Goal: Transaction & Acquisition: Purchase product/service

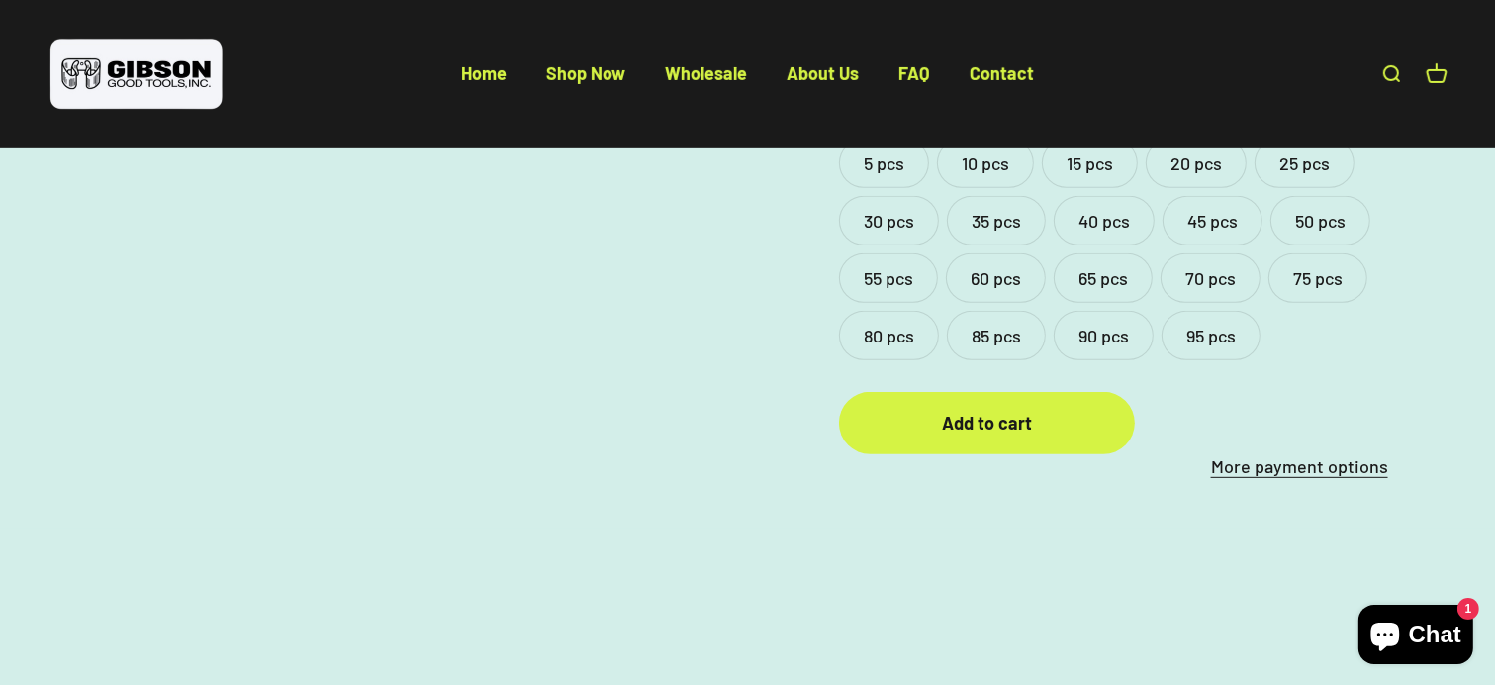
scroll to position [831, 0]
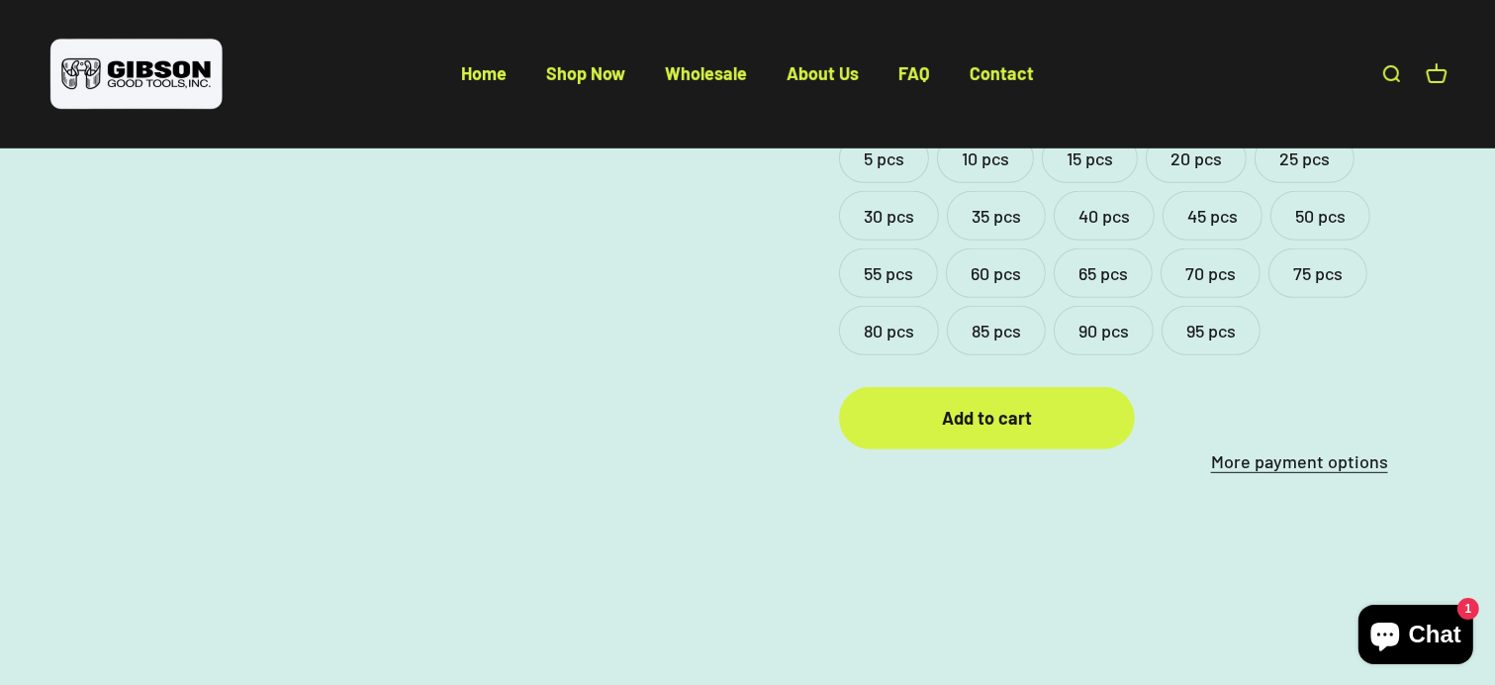
click at [1033, 183] on label "10 pcs" at bounding box center [985, 158] width 97 height 49
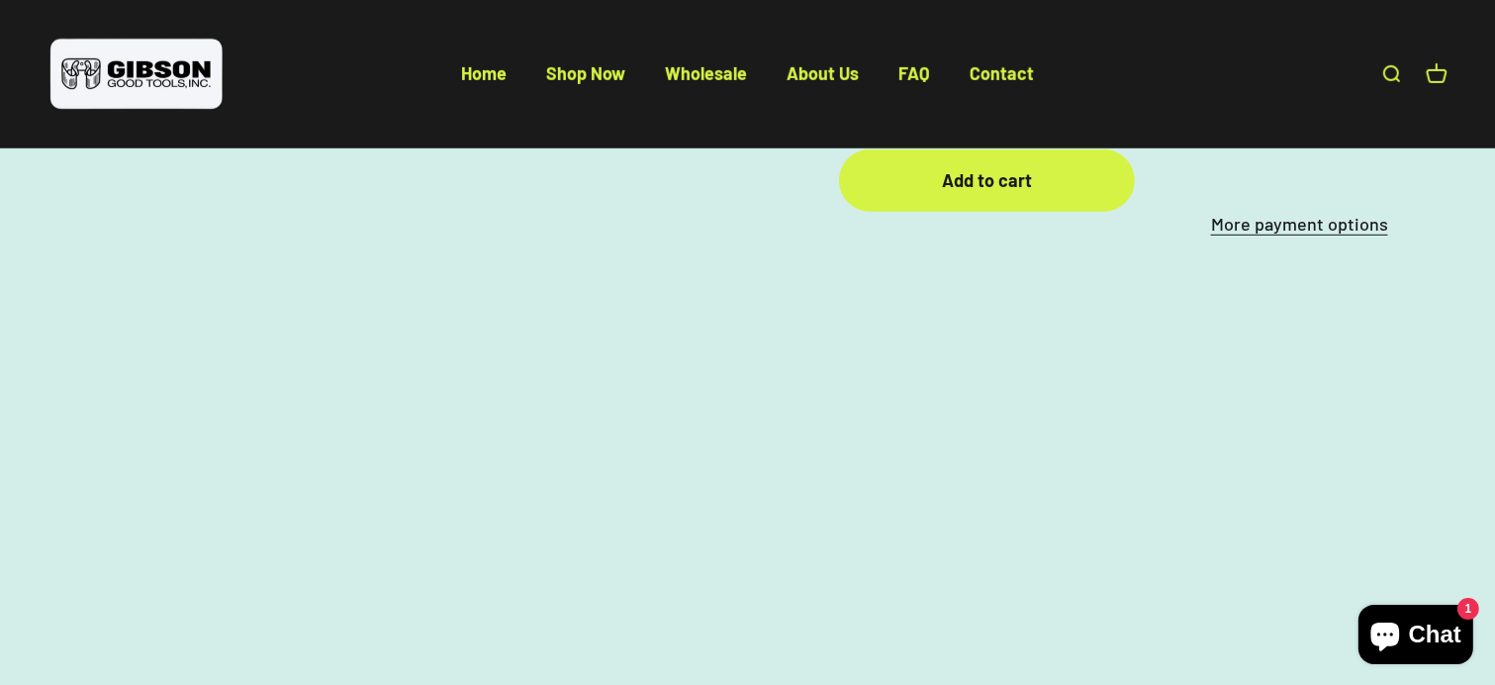
scroll to position [1213, 0]
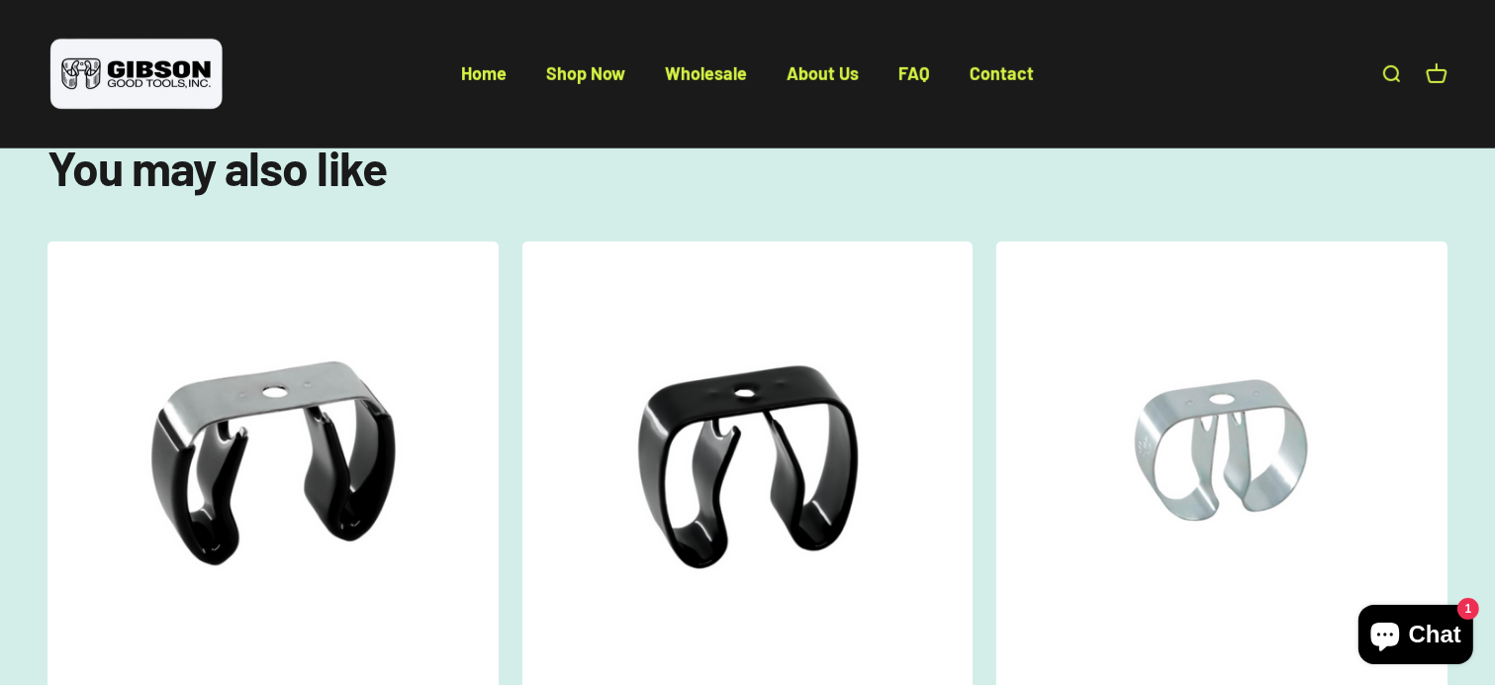
click at [958, 50] on div "Add to cart" at bounding box center [987, 36] width 218 height 29
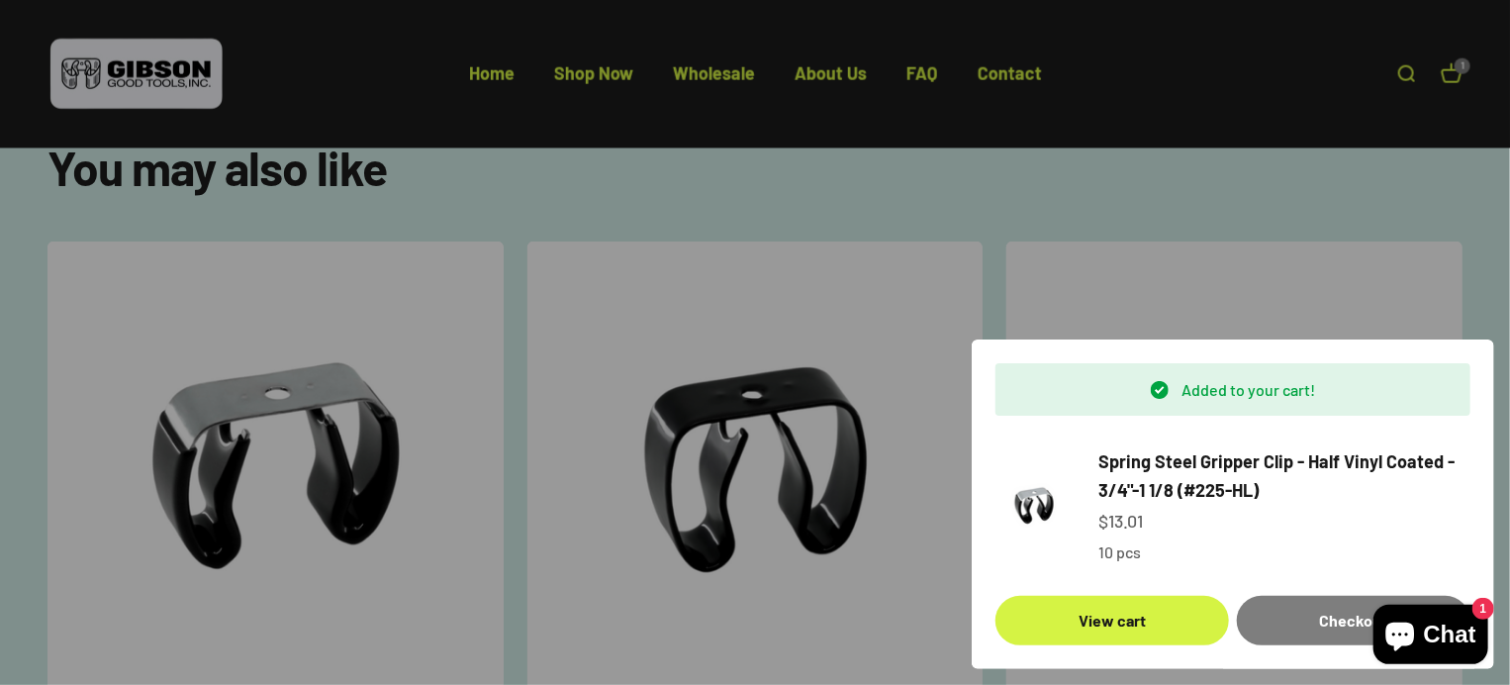
click at [755, 362] on div at bounding box center [755, 342] width 1510 height 685
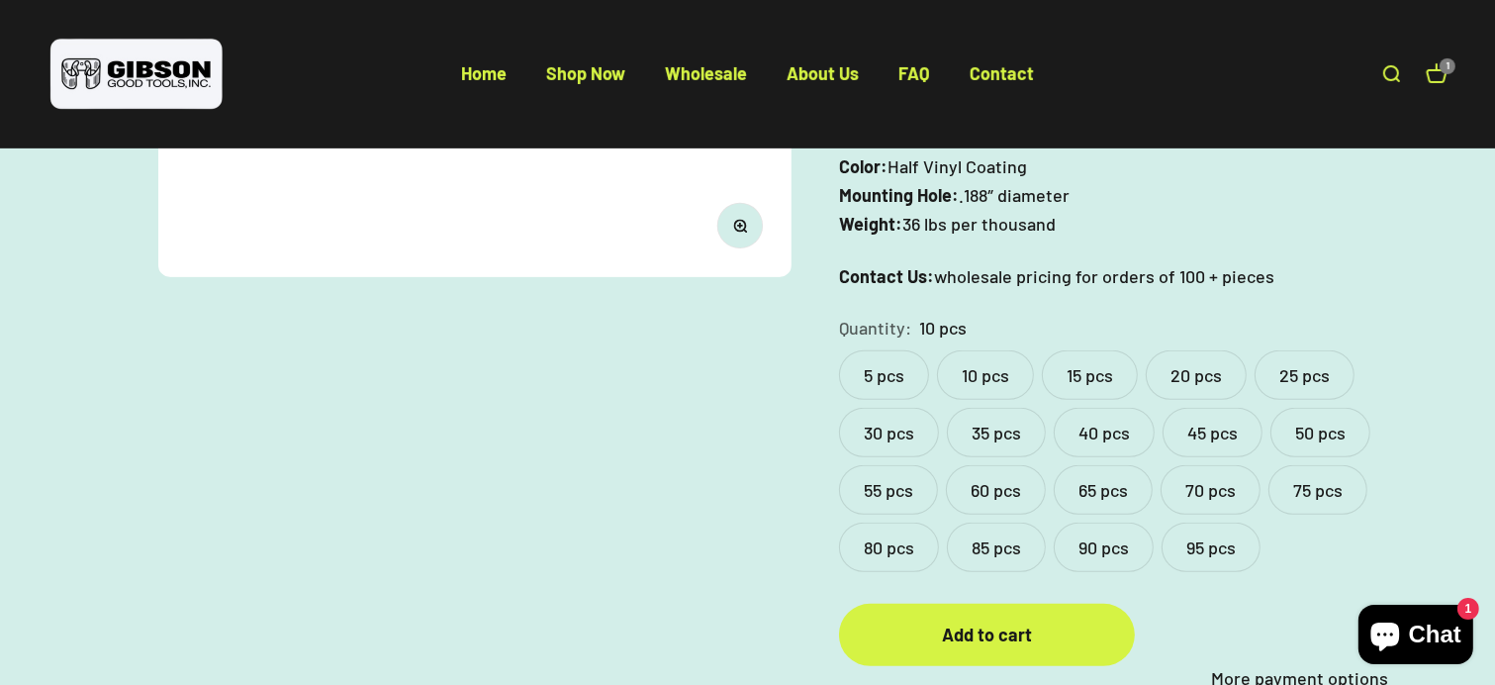
scroll to position [17, 0]
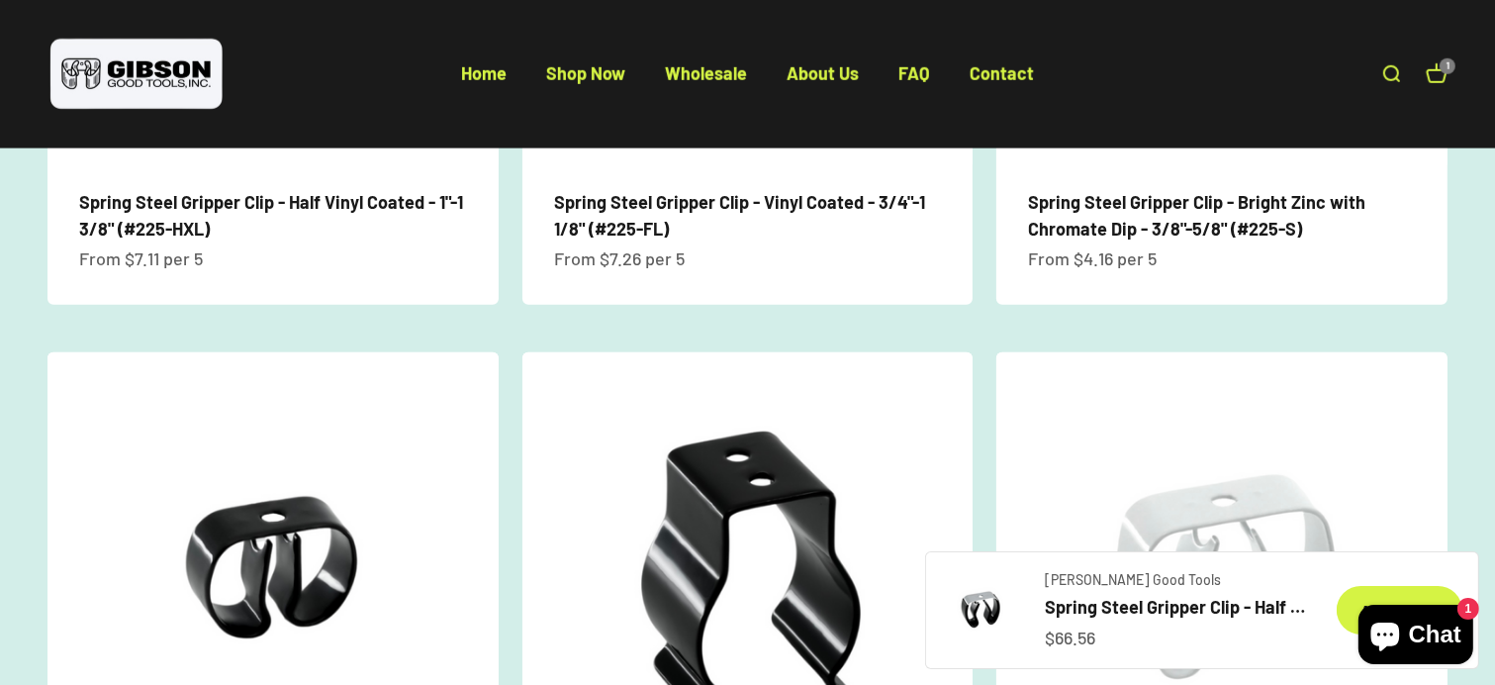
scroll to position [1779, 0]
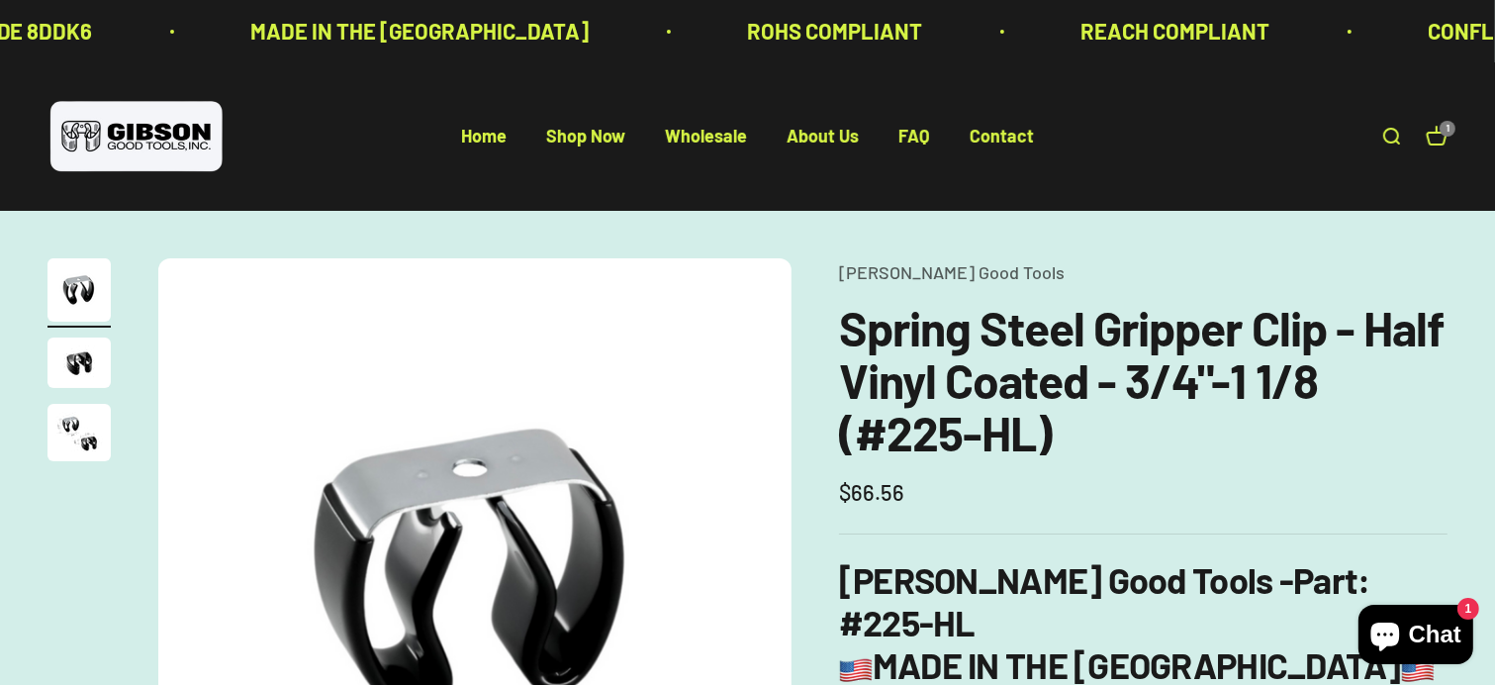
click at [1426, 147] on link "Open cart 1" at bounding box center [1437, 137] width 22 height 22
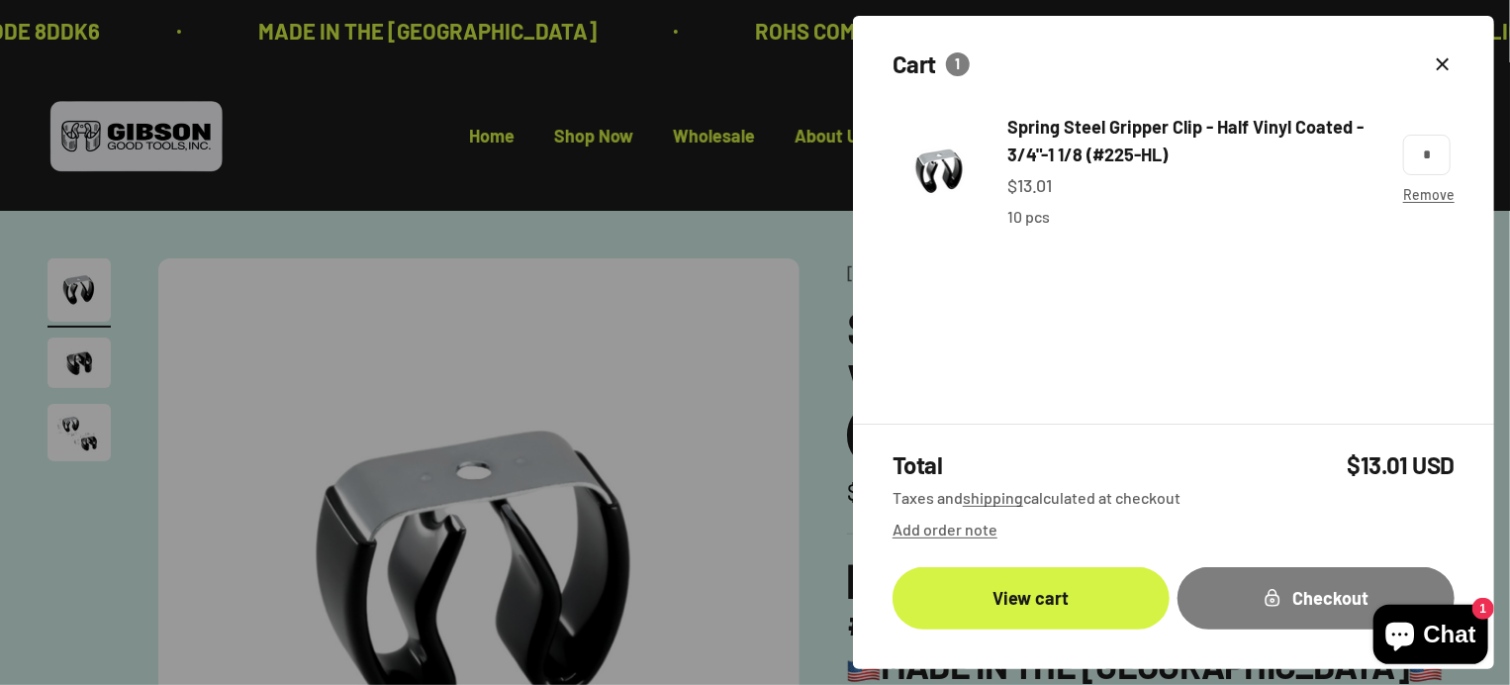
click at [1436, 69] on icon "button" at bounding box center [1441, 63] width 11 height 11
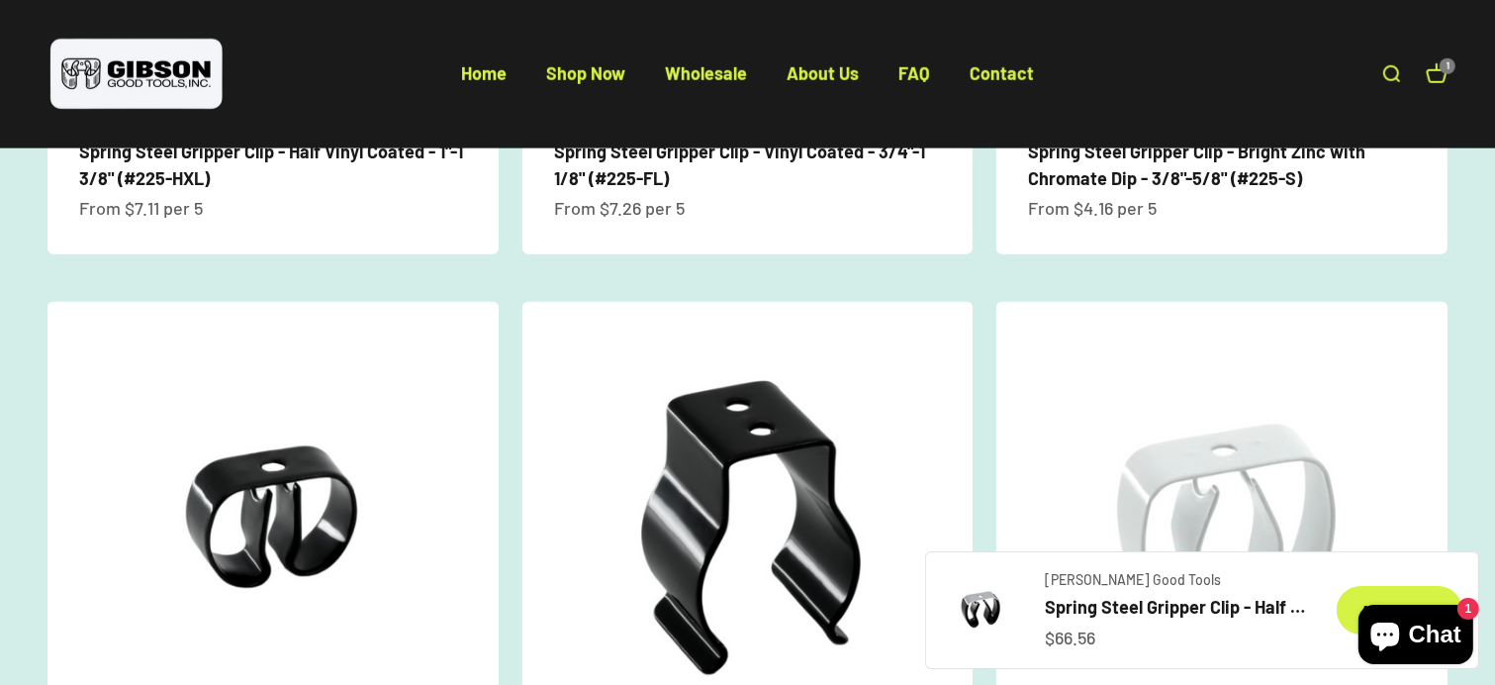
scroll to position [1829, 0]
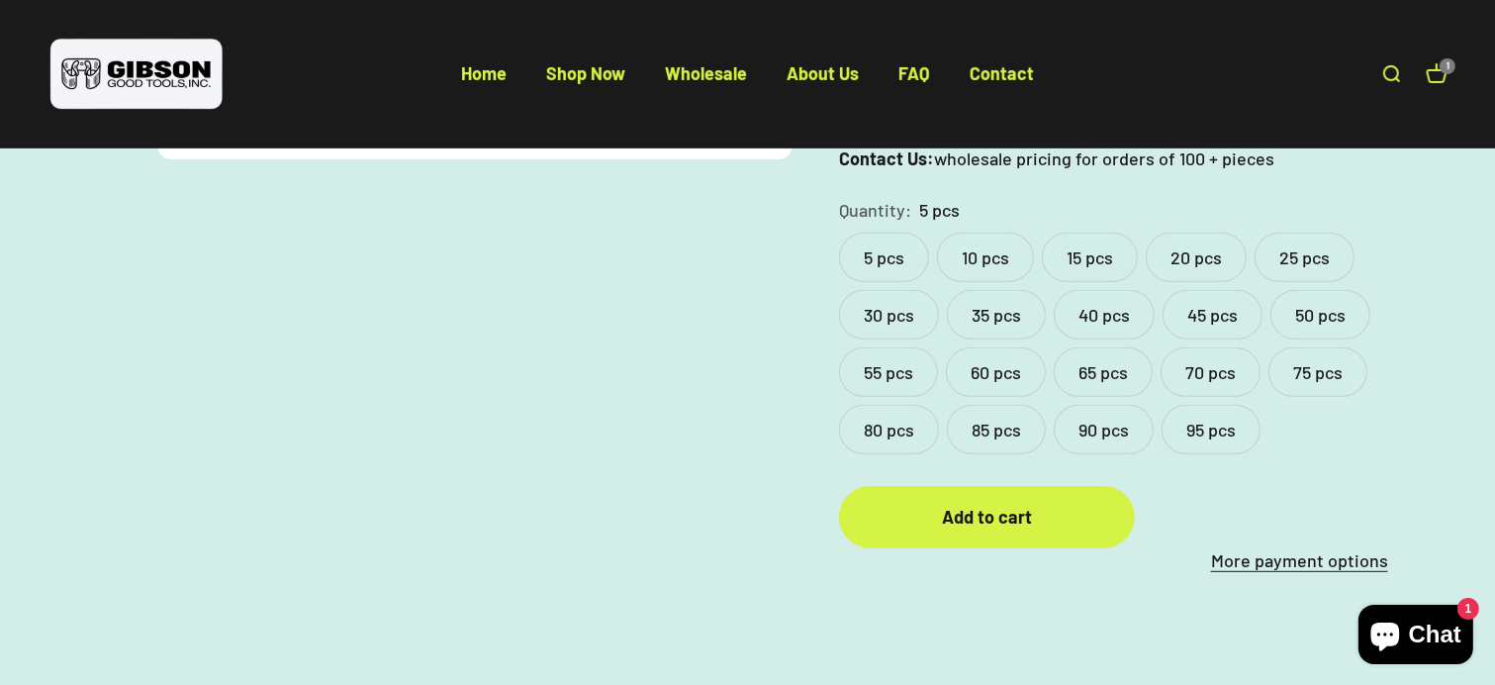
scroll to position [738, 0]
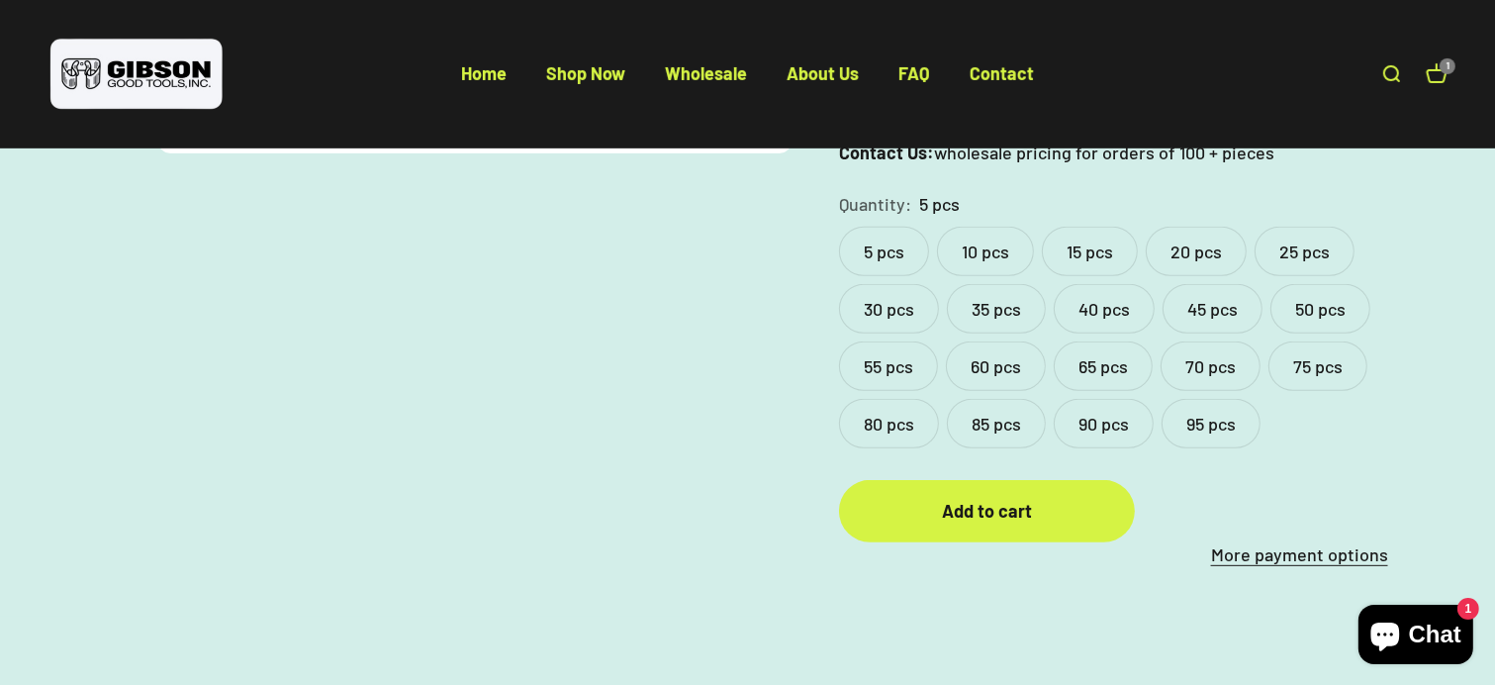
click at [1034, 276] on label "10 pcs" at bounding box center [985, 251] width 97 height 49
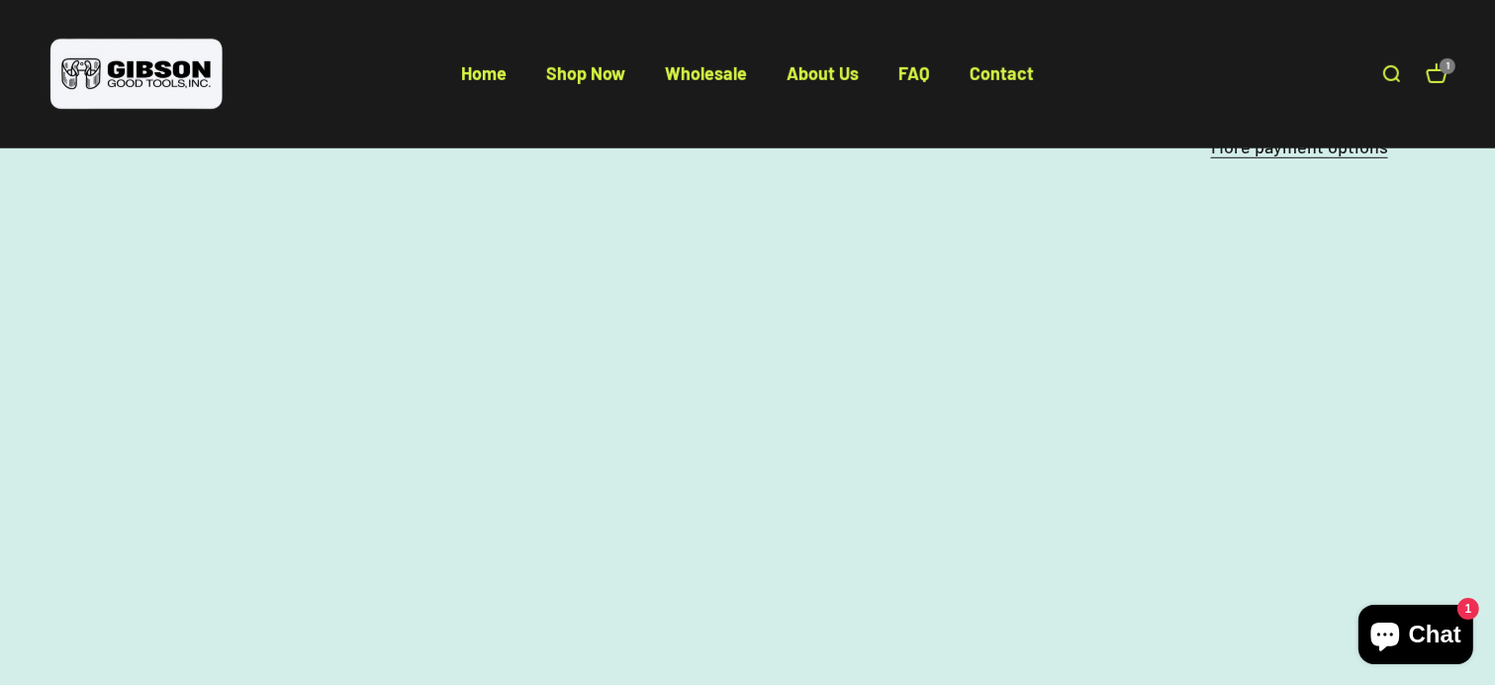
scroll to position [1172, 0]
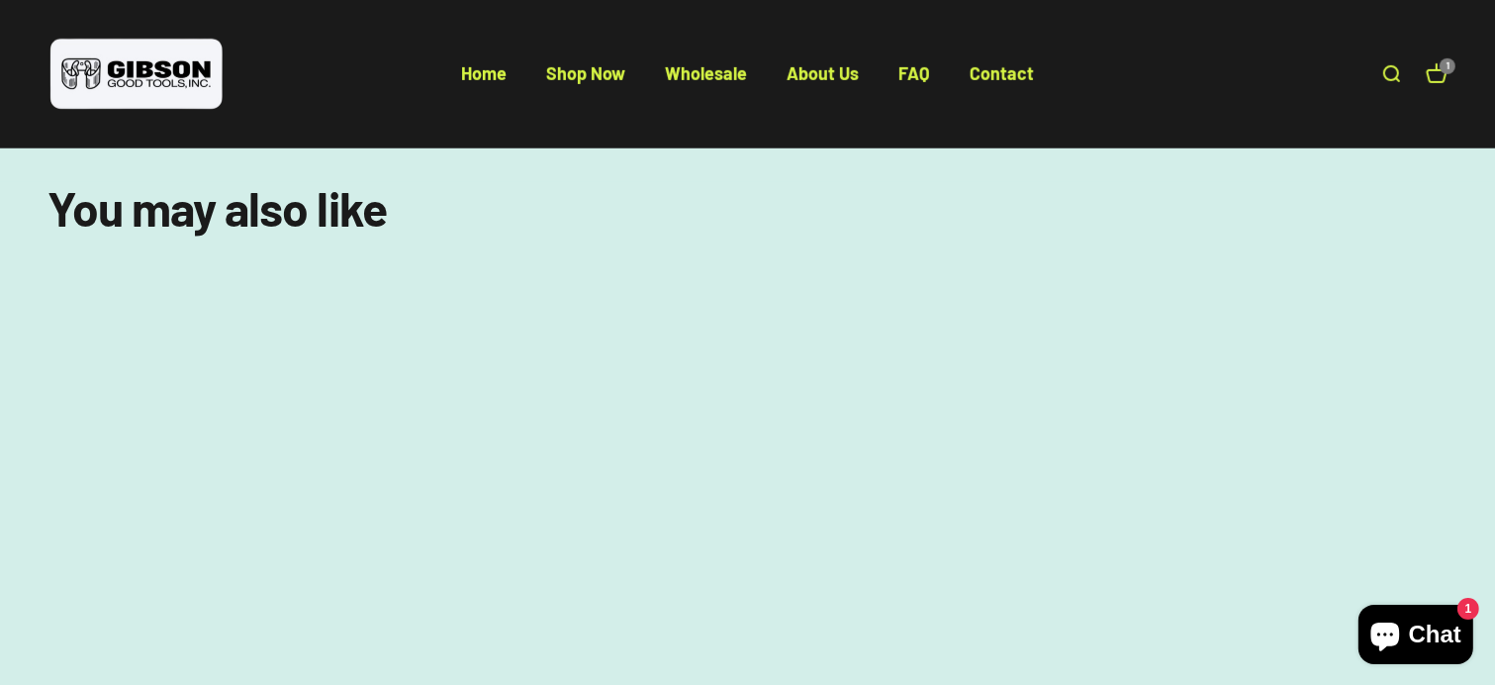
click at [1032, 91] on div "Add to cart" at bounding box center [987, 76] width 218 height 29
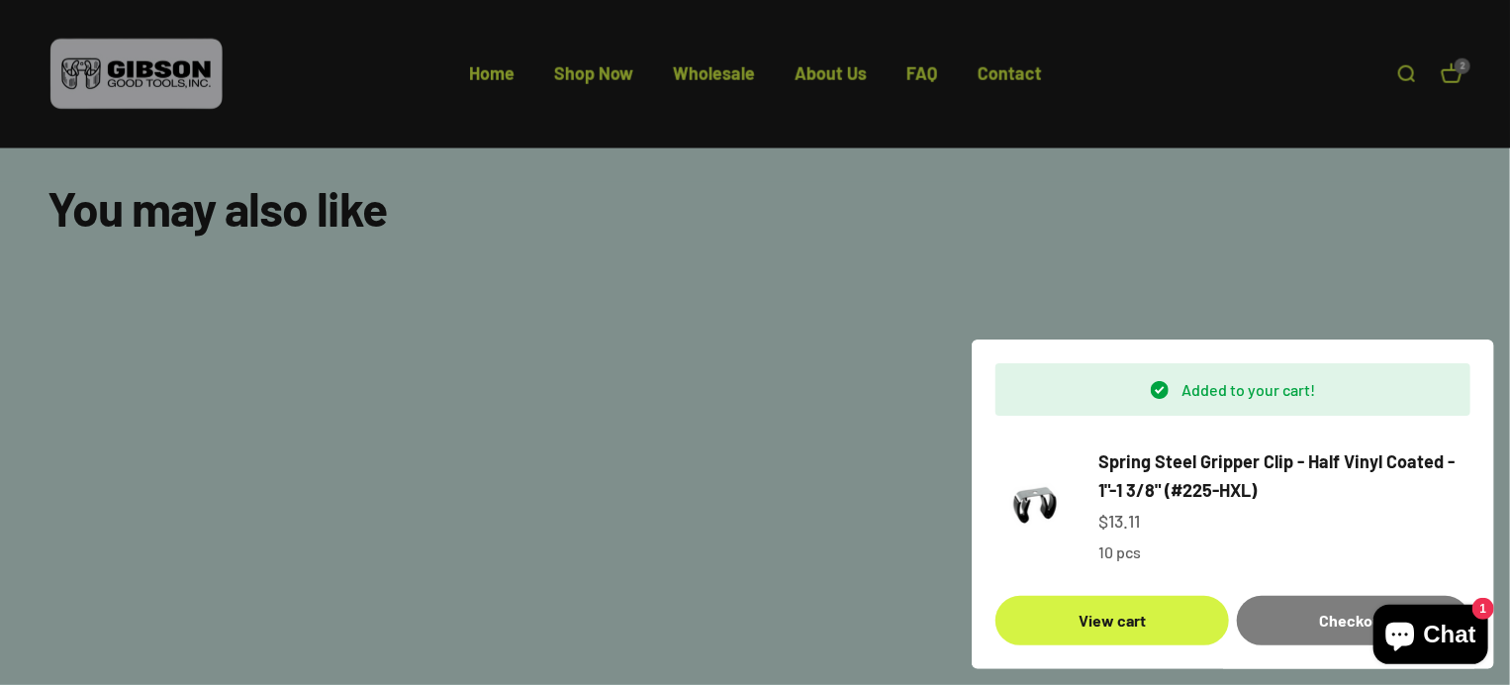
click at [674, 342] on div at bounding box center [755, 342] width 1510 height 685
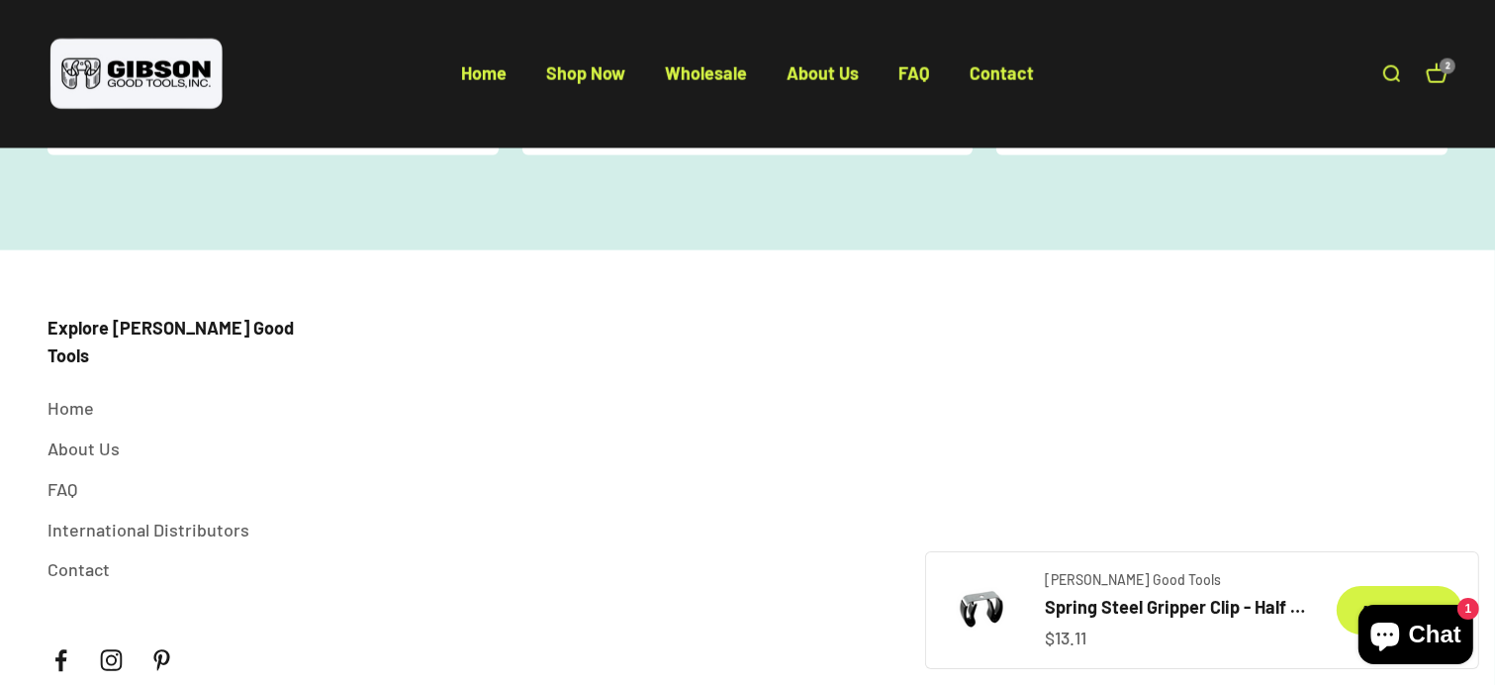
scroll to position [2543, 0]
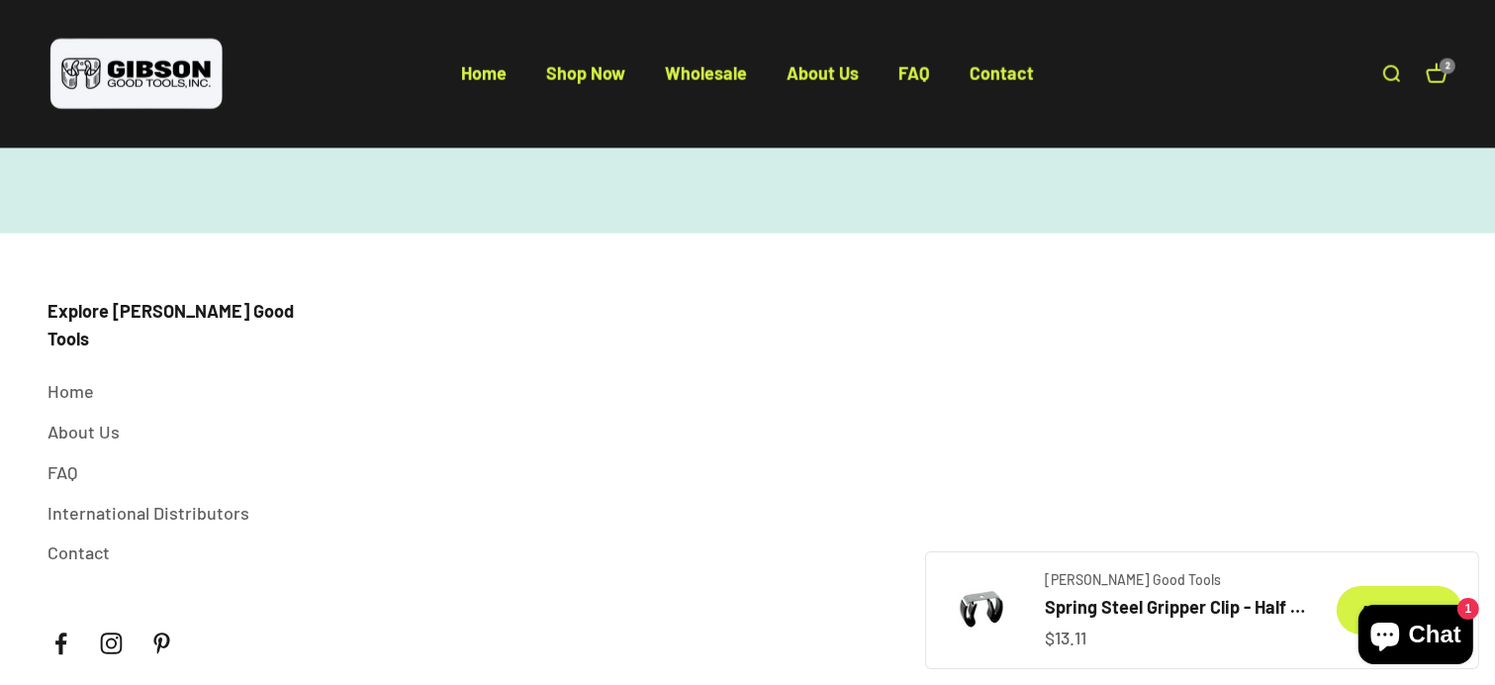
click at [236, 76] on span "Spring Steel Gripper Clip - Black Nylon Coated - 1 1/2"- 1 7/8" (#250-K)" at bounding box center [273, 49] width 388 height 53
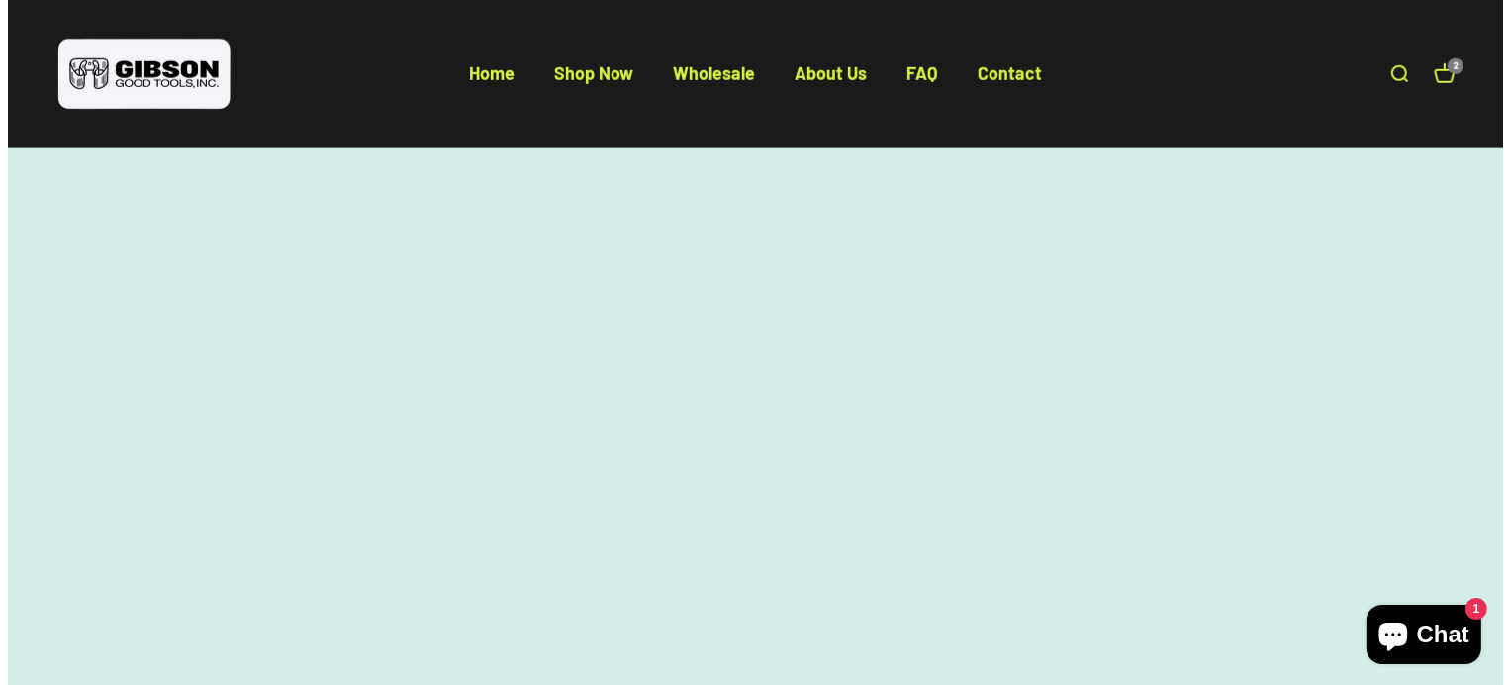
scroll to position [1567, 0]
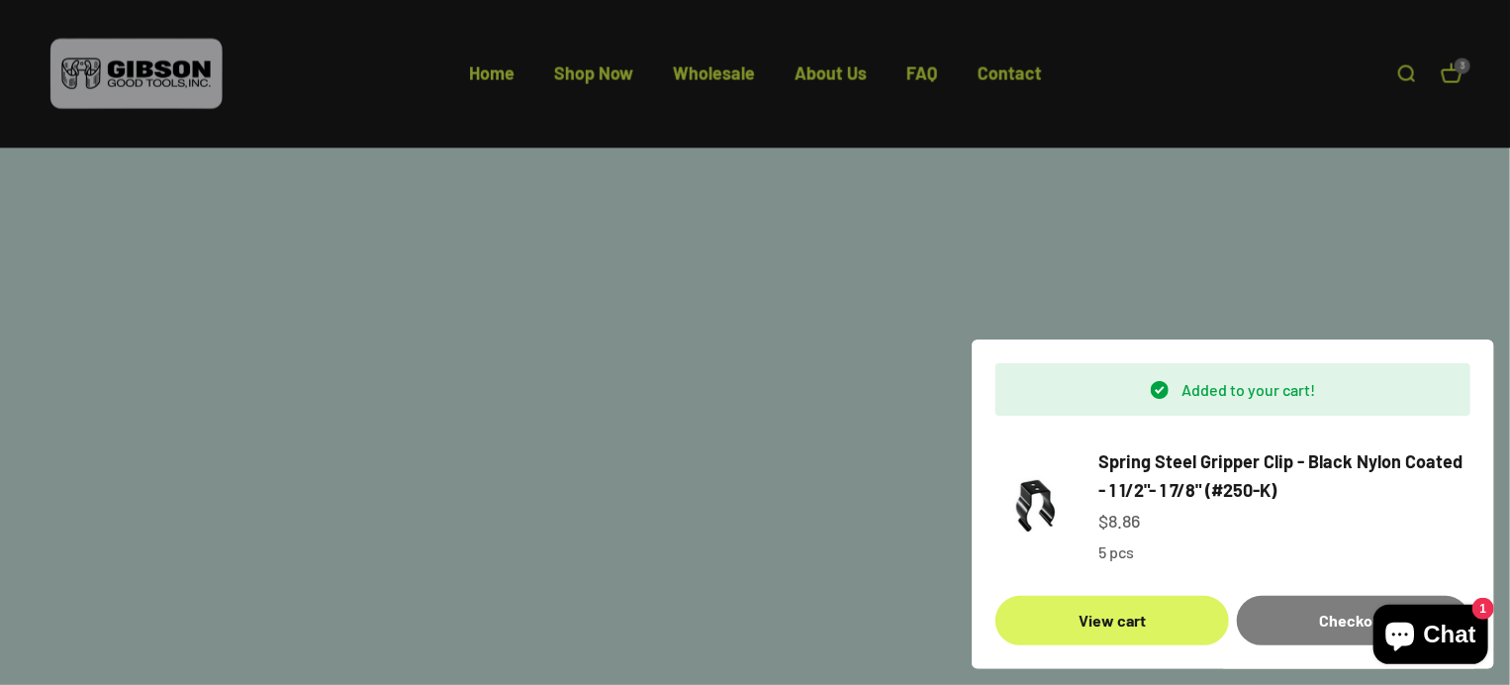
click at [1132, 608] on link "View cart" at bounding box center [1111, 620] width 233 height 49
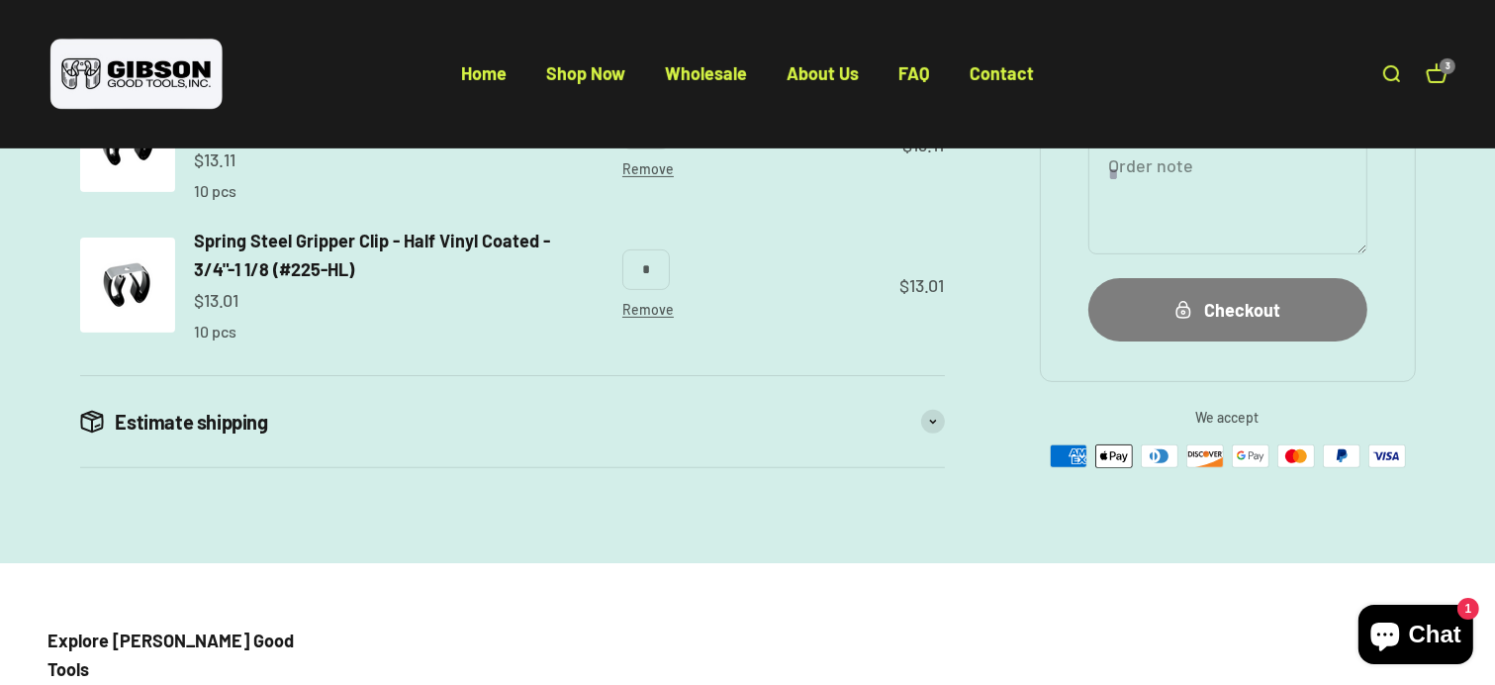
scroll to position [554, 0]
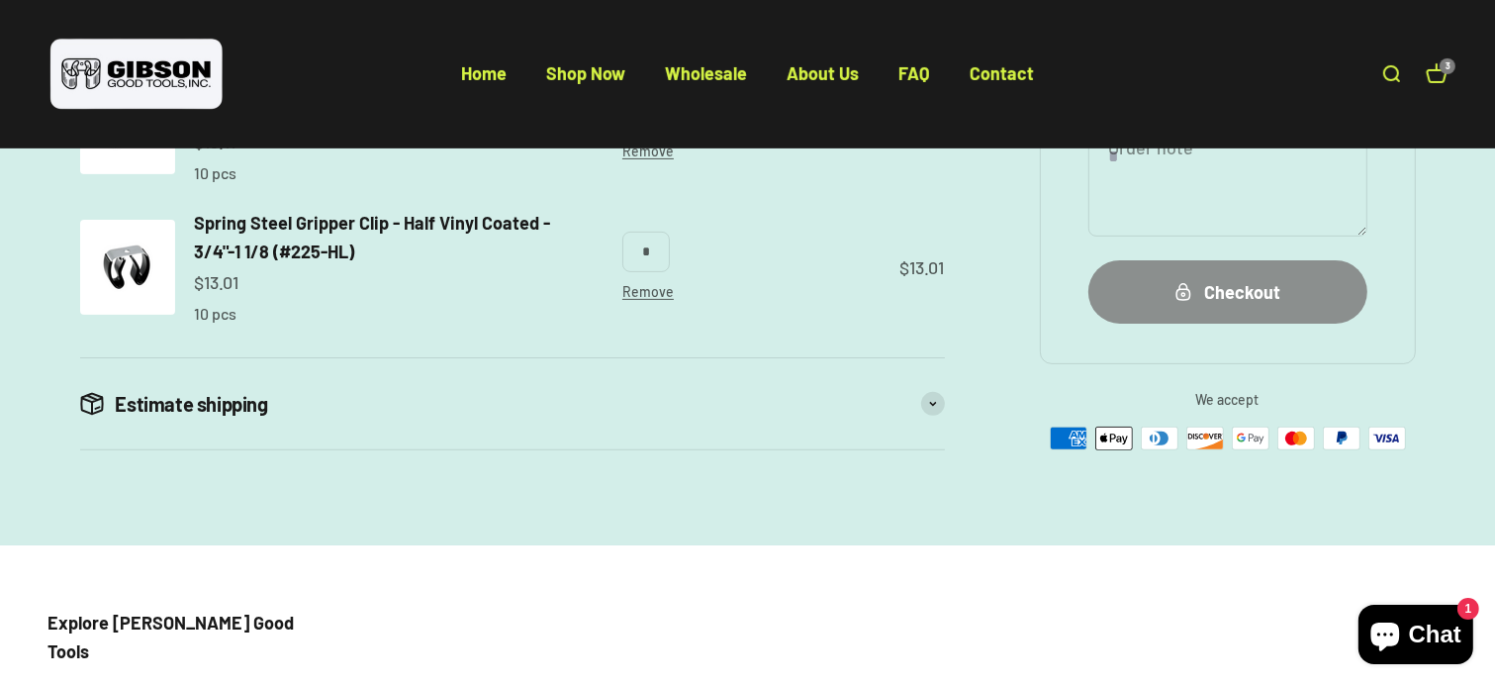
click at [1269, 306] on div "Checkout" at bounding box center [1228, 291] width 200 height 29
